Goal: Information Seeking & Learning: Check status

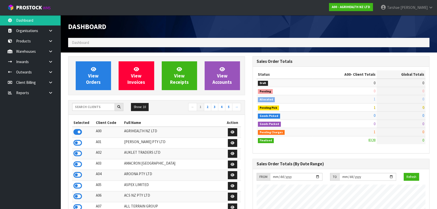
scroll to position [382, 184]
click at [106, 106] on input "text" at bounding box center [93, 107] width 43 height 8
type input "S08"
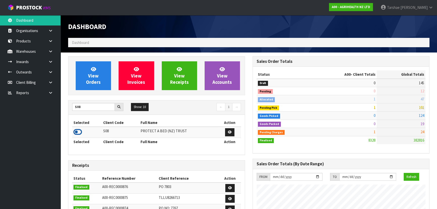
click at [75, 129] on icon at bounding box center [77, 132] width 9 height 8
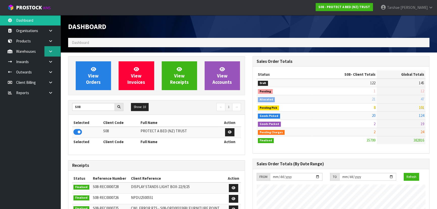
click at [53, 54] on link at bounding box center [52, 51] width 16 height 10
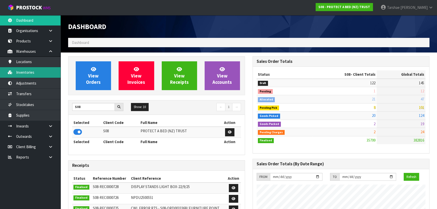
click at [49, 71] on link "Inventories" at bounding box center [30, 72] width 61 height 10
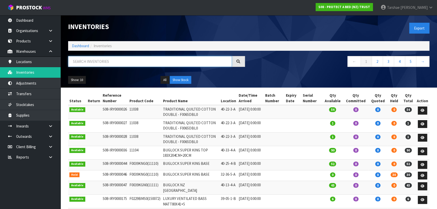
click at [84, 63] on input "text" at bounding box center [150, 61] width 164 height 11
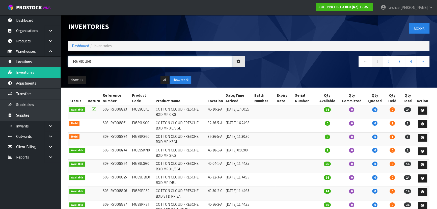
type input "F0589QUE0"
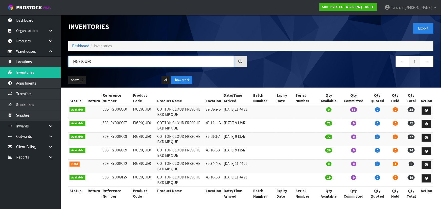
drag, startPoint x: 102, startPoint y: 62, endPoint x: -13, endPoint y: 67, distance: 114.5
click at [0, 67] on html "Toggle navigation ProStock WMS S08 - PROTECT A BED (NZ) TRUST Tarshae Graydon L…" at bounding box center [220, 104] width 441 height 209
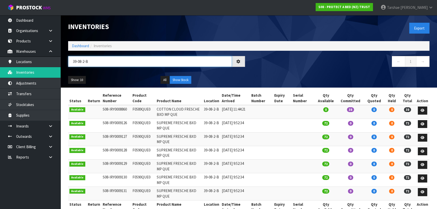
type input "39-08-2-B"
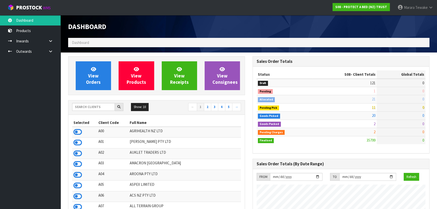
scroll to position [382, 184]
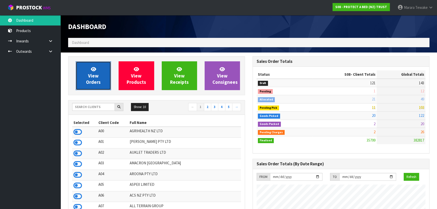
click at [84, 84] on link "View Orders" at bounding box center [93, 75] width 35 height 29
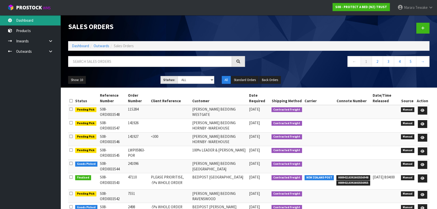
click at [31, 22] on link "Dashboard" at bounding box center [30, 20] width 61 height 10
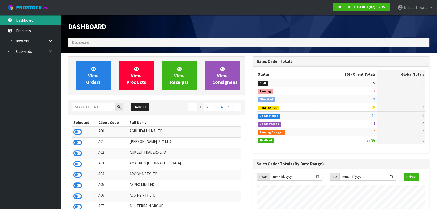
scroll to position [382, 184]
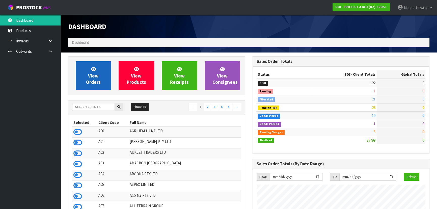
scroll to position [382, 184]
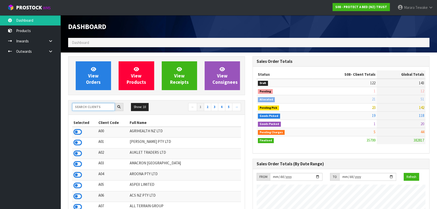
click at [84, 107] on input "text" at bounding box center [93, 107] width 43 height 8
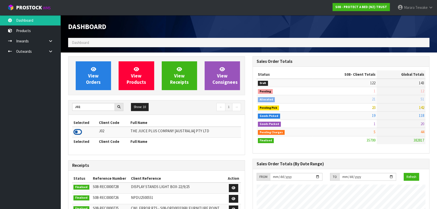
click at [75, 133] on icon at bounding box center [77, 132] width 9 height 8
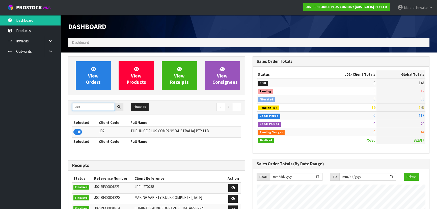
drag, startPoint x: 89, startPoint y: 106, endPoint x: 49, endPoint y: 92, distance: 42.7
click at [53, 93] on body "Toggle navigation ProStock WMS J02 - THE JUICE PLUS COMPANY [AUSTRALIA] PTY LTD…" at bounding box center [218, 104] width 437 height 209
type input "K01"
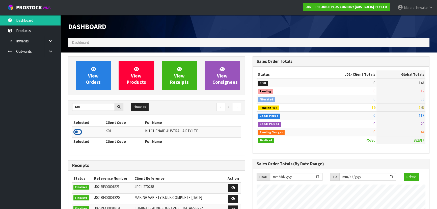
click at [80, 131] on icon at bounding box center [77, 132] width 9 height 8
